Goal: Communication & Community: Answer question/provide support

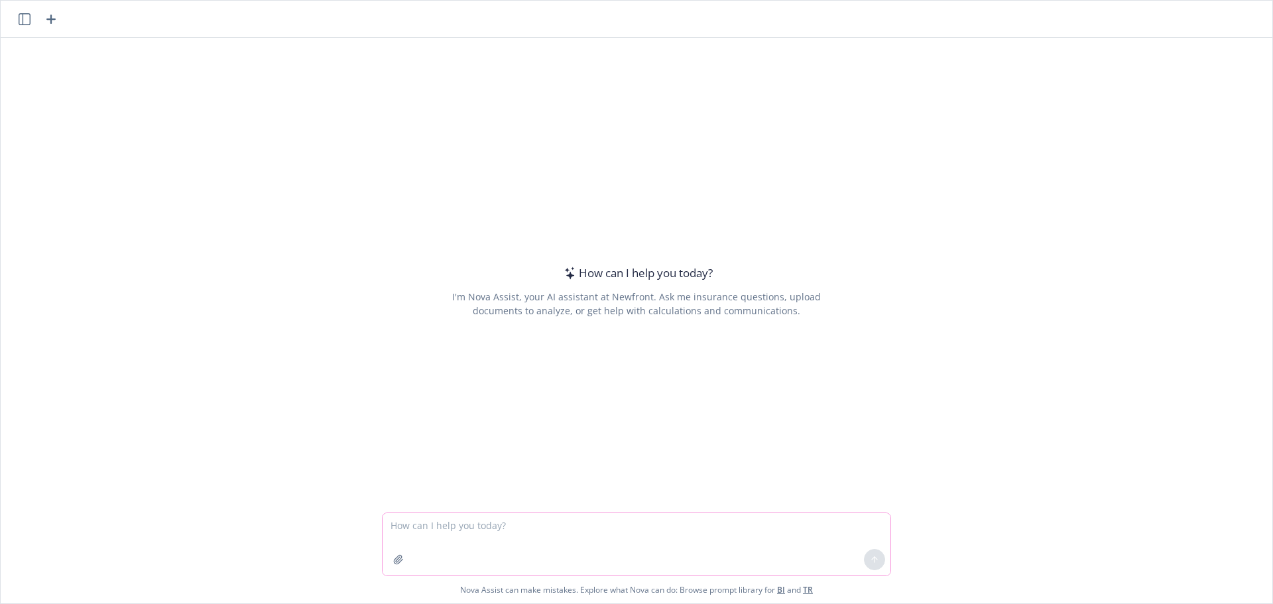
click at [515, 542] on textarea at bounding box center [637, 544] width 508 height 62
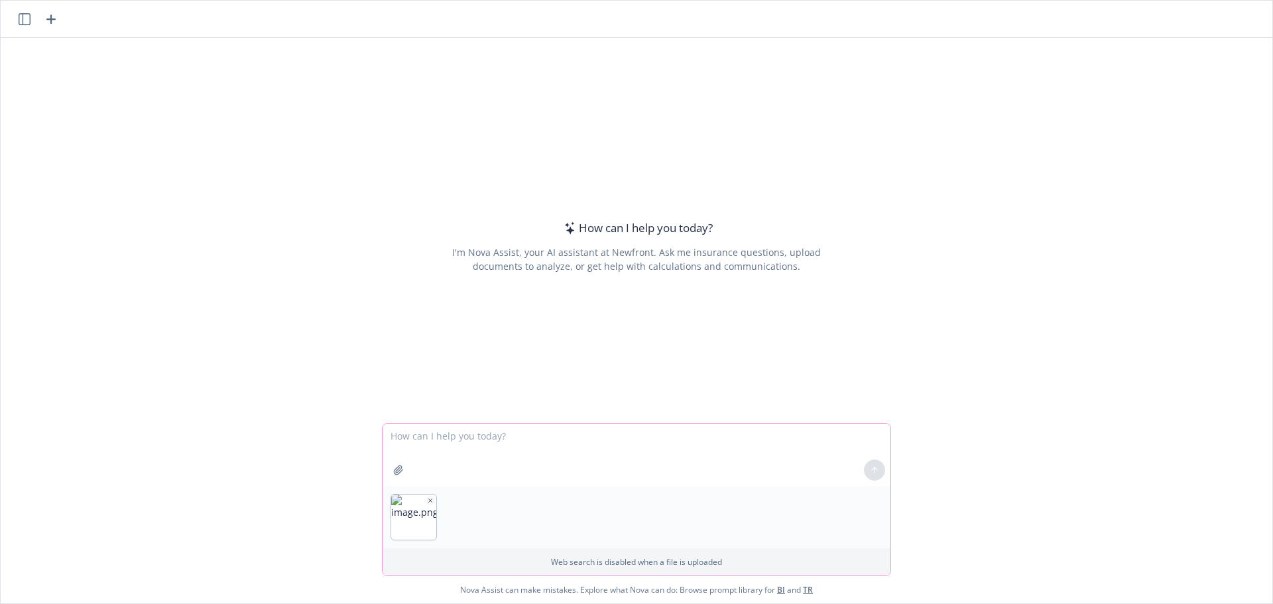
click at [438, 461] on textarea at bounding box center [637, 455] width 508 height 62
click at [436, 454] on textarea at bounding box center [637, 455] width 508 height 62
click at [481, 503] on button "button" at bounding box center [481, 500] width 9 height 9
click at [427, 501] on icon "button" at bounding box center [430, 500] width 7 height 7
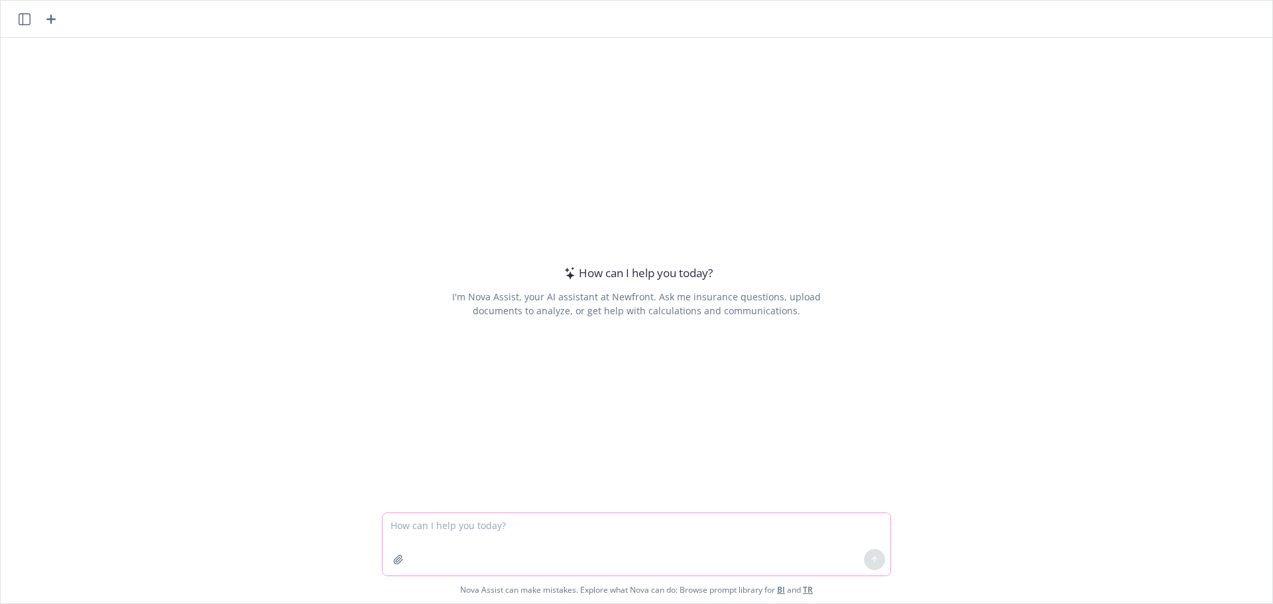
click at [441, 528] on textarea at bounding box center [637, 544] width 508 height 62
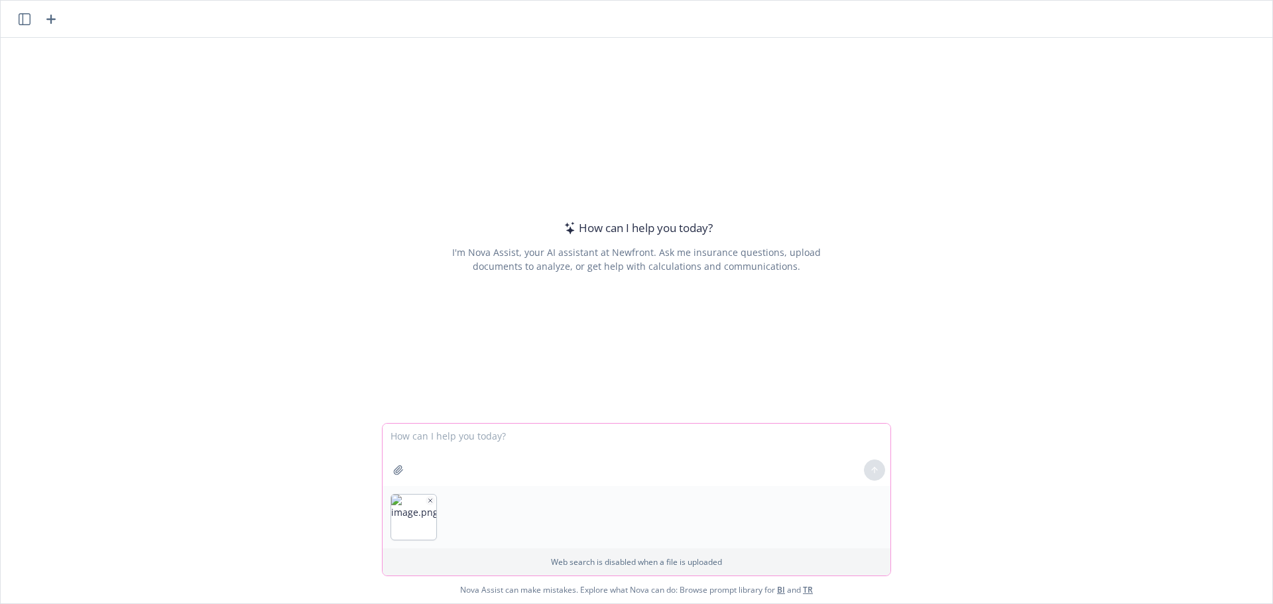
drag, startPoint x: 586, startPoint y: 448, endPoint x: 506, endPoint y: 448, distance: 80.2
click at [517, 448] on textarea at bounding box center [637, 455] width 508 height 62
click at [427, 503] on icon "button" at bounding box center [430, 500] width 7 height 7
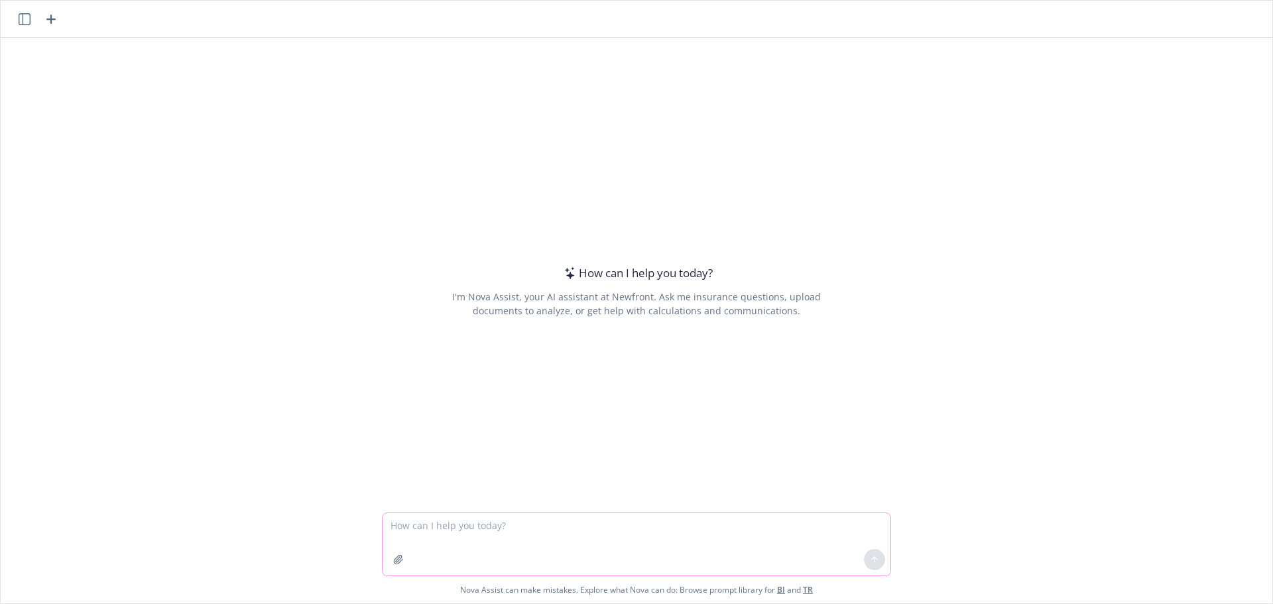
paste textarea "Monitor population size to evaluate the option of Cigna Level Funded"
drag, startPoint x: 382, startPoint y: 527, endPoint x: 409, endPoint y: 528, distance: 26.6
click at [383, 527] on textarea "Monitor population size to evaluate the option of Cigna Level Funded" at bounding box center [637, 544] width 508 height 62
type textarea "Reword this sentance - Monitor population size to evaluate the option of Cigna …"
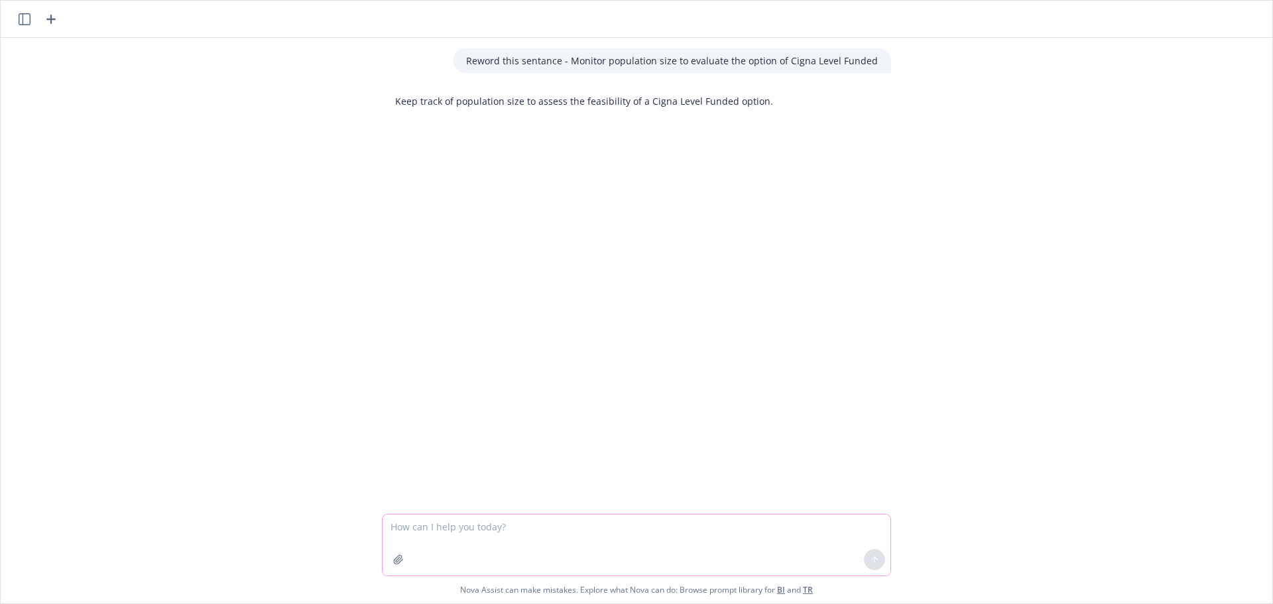
drag, startPoint x: 406, startPoint y: 533, endPoint x: 458, endPoint y: 529, distance: 52.5
click at [406, 533] on textarea at bounding box center [637, 545] width 508 height 61
type textarea "review option of blue shield if rates are better"
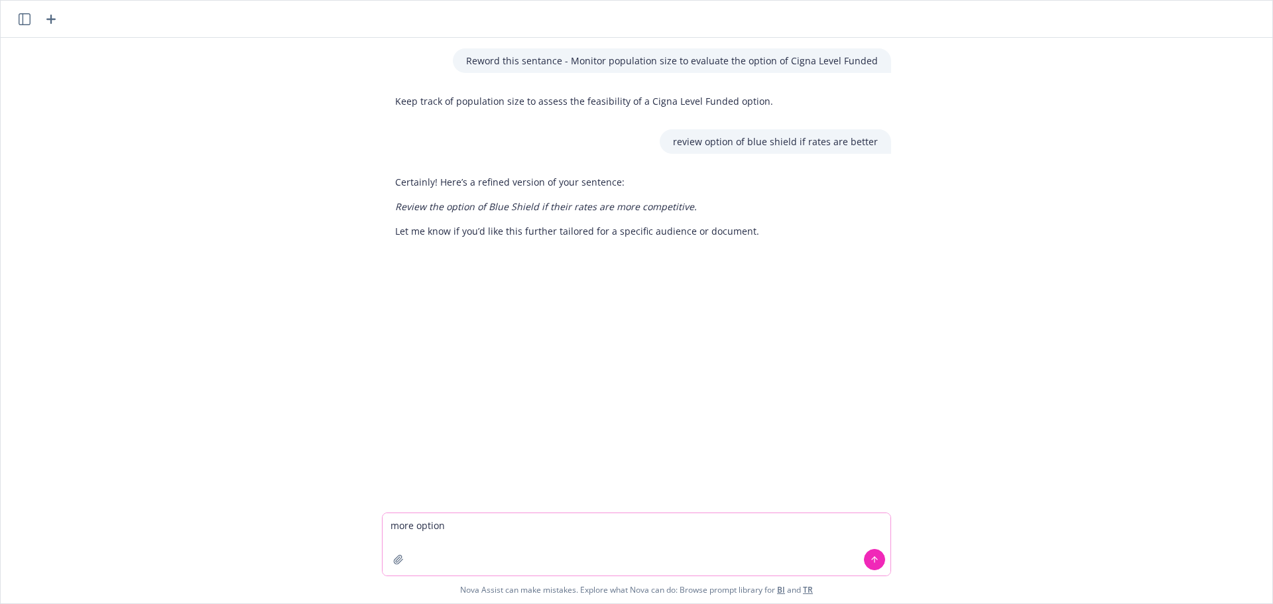
type textarea "more options"
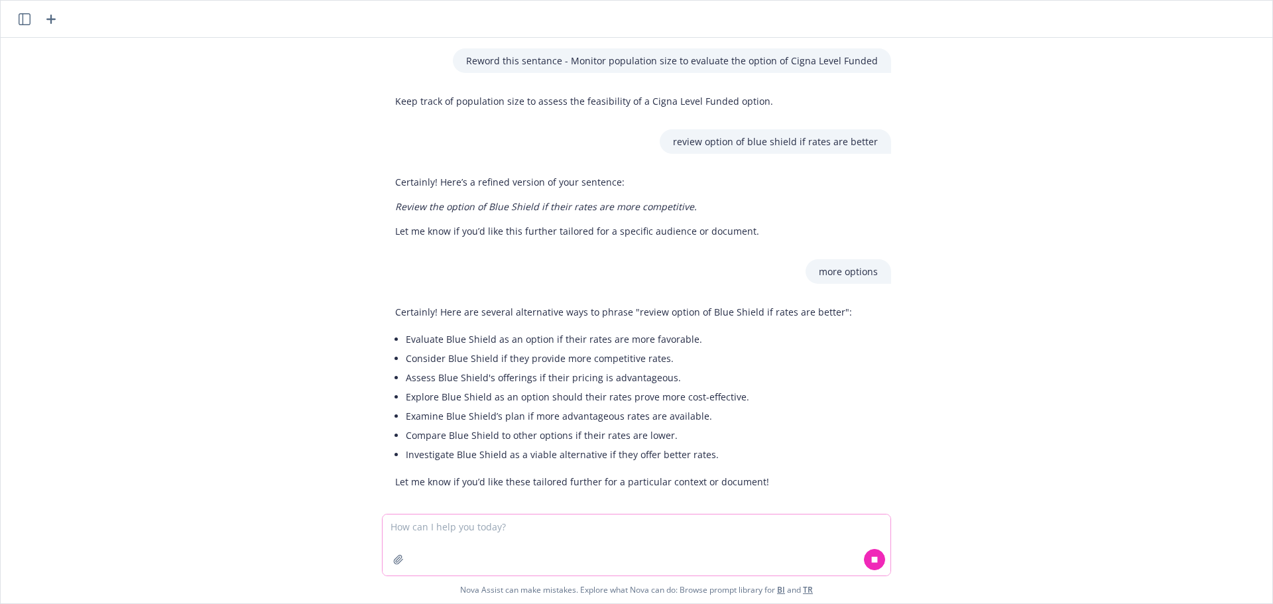
scroll to position [12, 0]
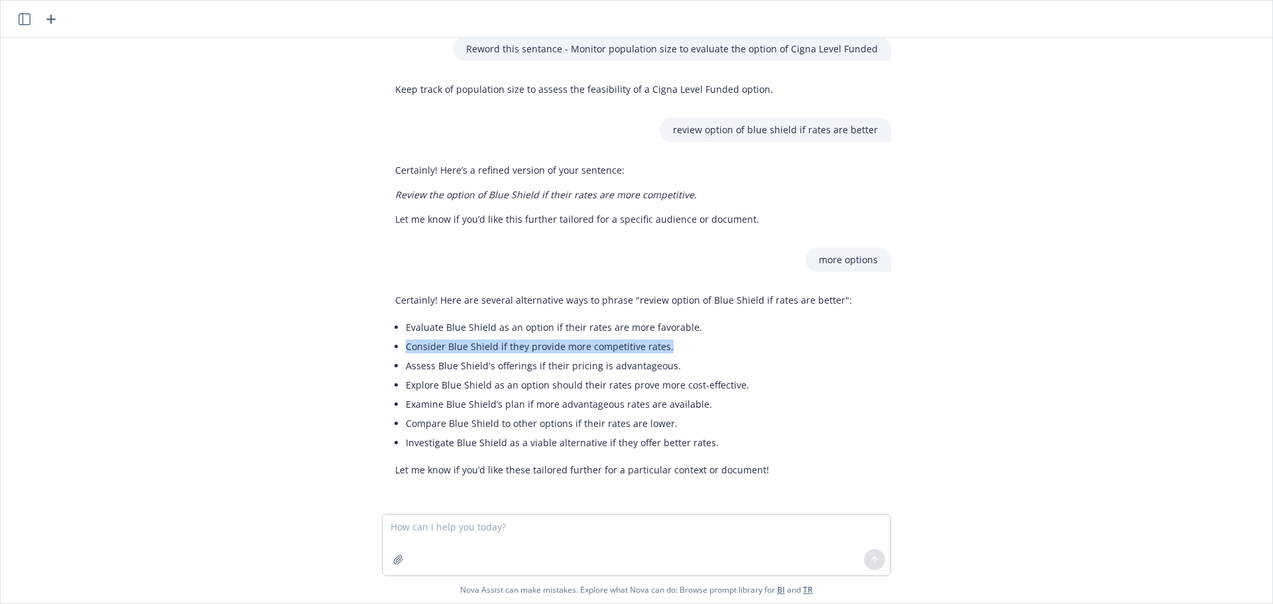
drag, startPoint x: 661, startPoint y: 347, endPoint x: 396, endPoint y: 342, distance: 264.6
click at [406, 342] on li "Consider Blue Shield if they provide more competitive rates." at bounding box center [629, 346] width 446 height 19
copy li "Consider Blue Shield if they provide more competitive rates."
click at [514, 544] on textarea at bounding box center [637, 545] width 508 height 61
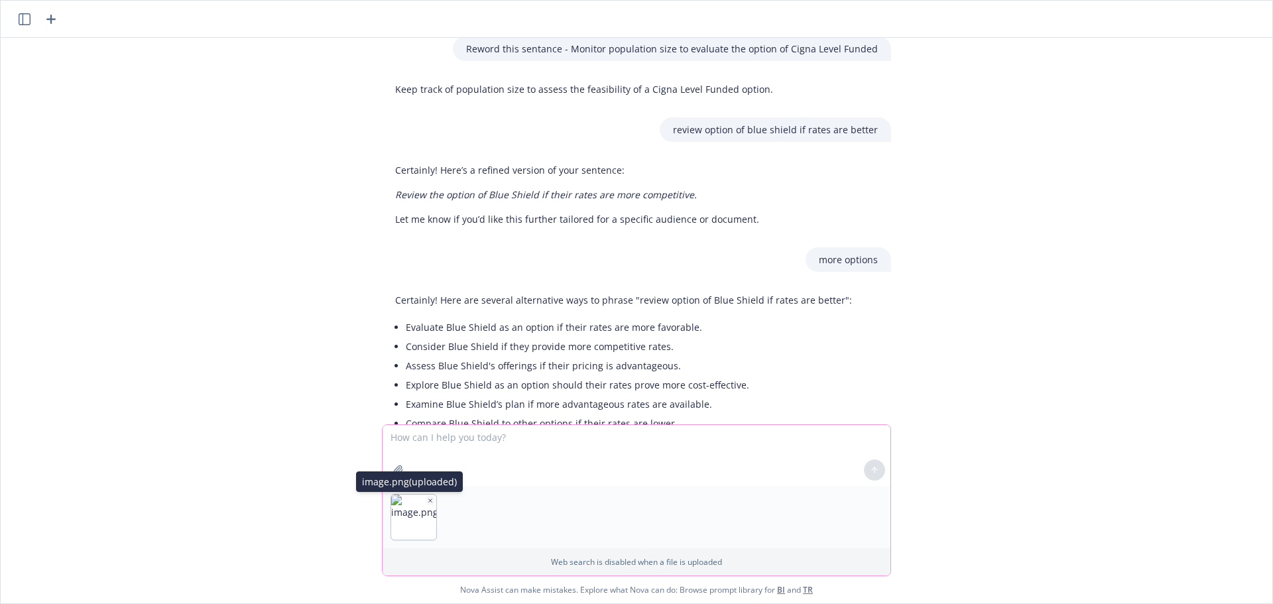
drag, startPoint x: 428, startPoint y: 504, endPoint x: 425, endPoint y: 483, distance: 21.5
click at [428, 503] on button "button" at bounding box center [430, 500] width 9 height 9
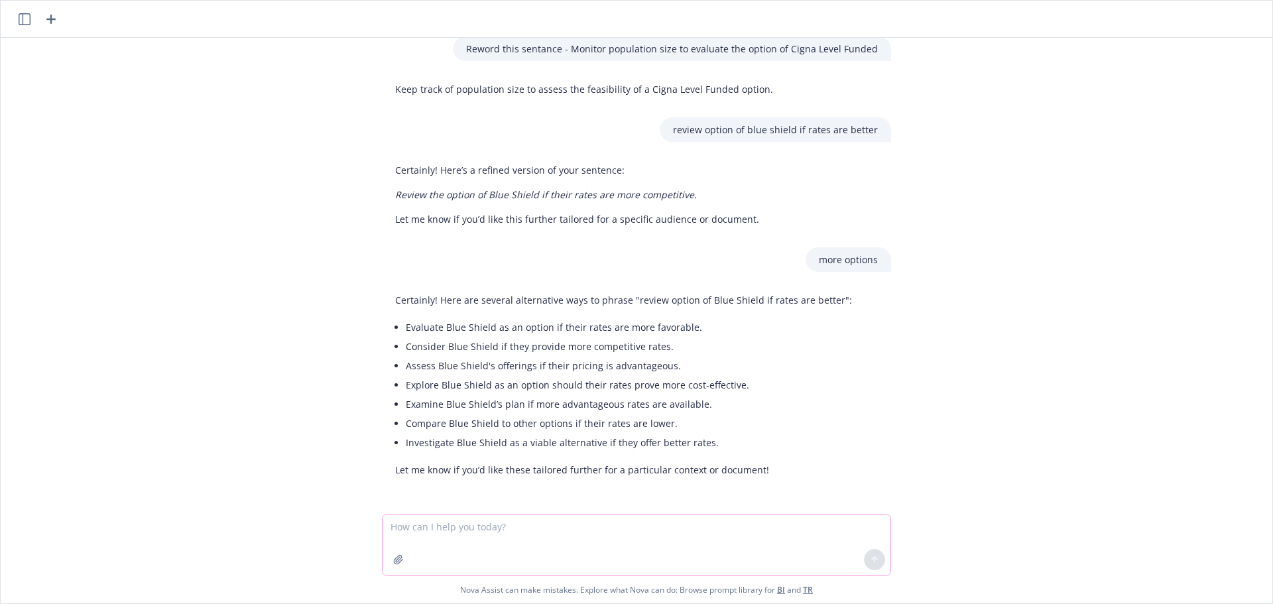
paste textarea "Consider Blue Shield if they provide more competitive rates. Blue Shield Underw…"
type textarea "Consider Blue Shield if they provide more competitive rates. Blue Shield Underw…"
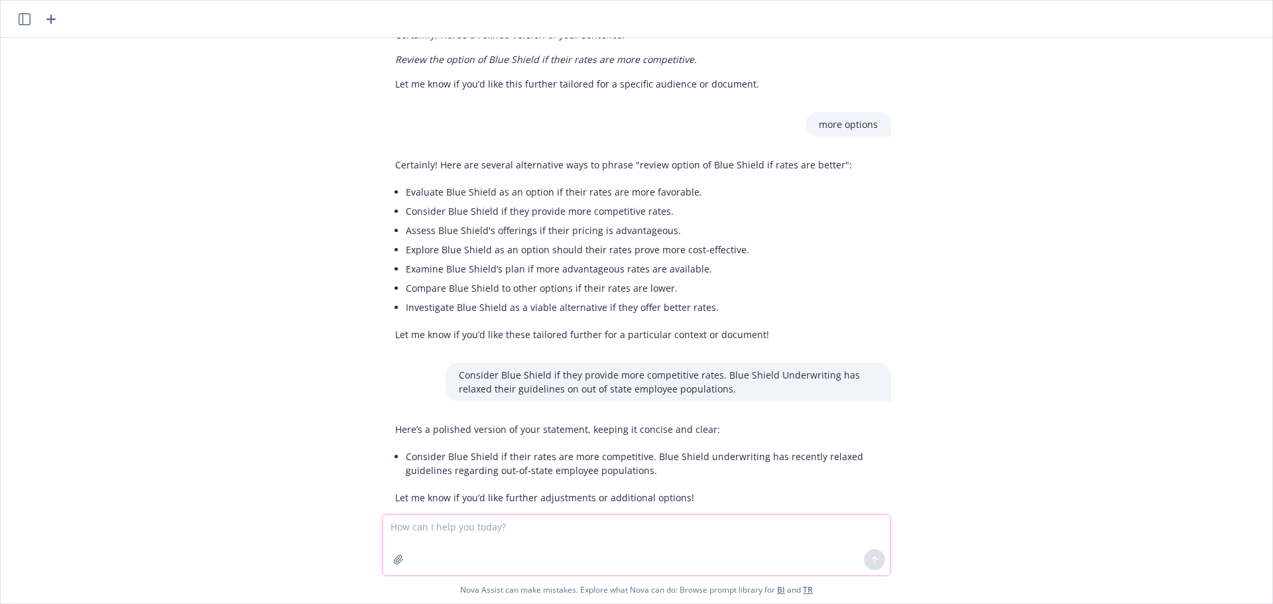
scroll to position [175, 0]
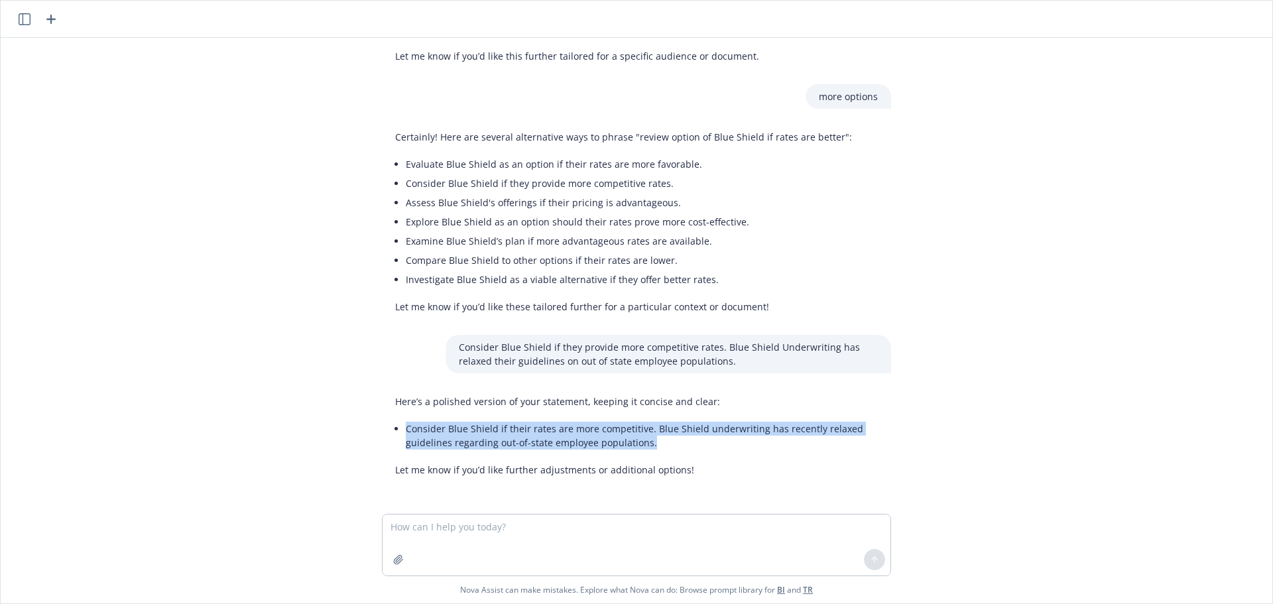
drag, startPoint x: 643, startPoint y: 444, endPoint x: 393, endPoint y: 432, distance: 250.3
click at [393, 432] on div "Here’s a polished version of your statement, keeping it concise and clear: Cons…" at bounding box center [636, 435] width 509 height 93
copy li "Consider Blue Shield if their rates are more competitive. Blue Shield underwrit…"
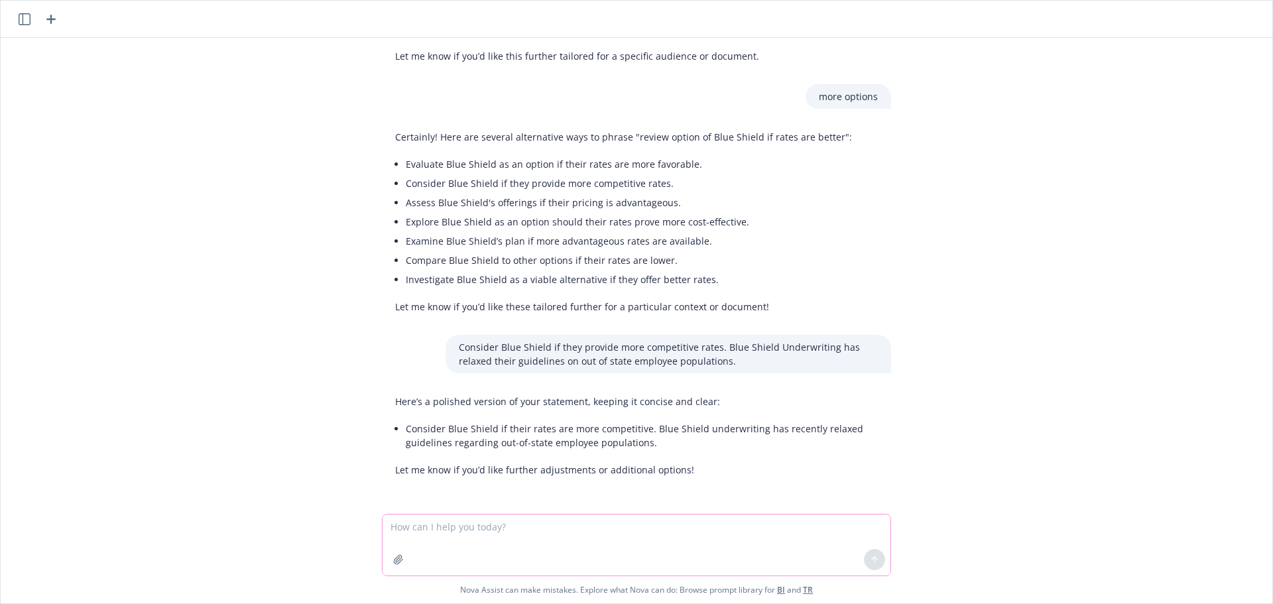
click at [556, 536] on textarea at bounding box center [637, 545] width 508 height 61
type textarea "w"
type textarea "why would we want to increase the % for the ucr on dental"
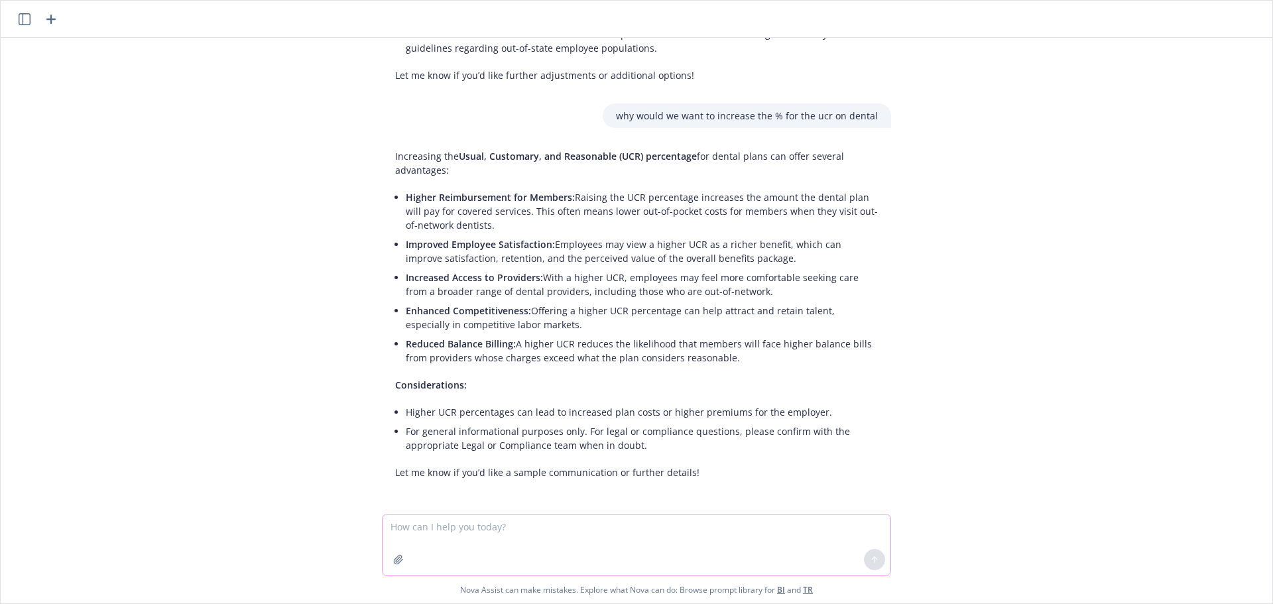
scroll to position [572, 0]
